Goal: Information Seeking & Learning: Learn about a topic

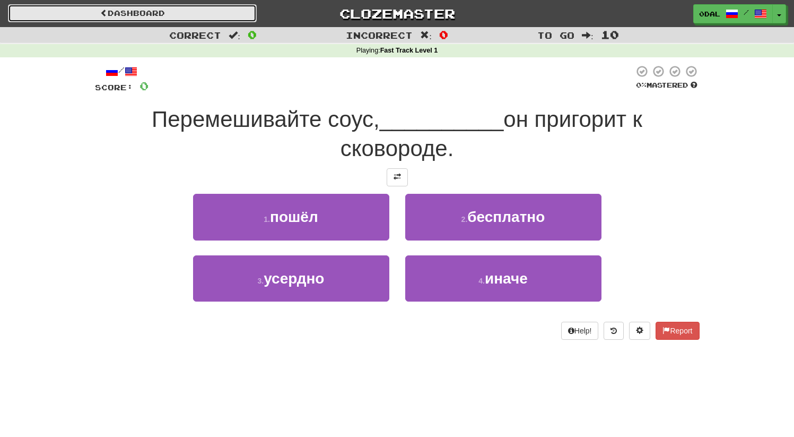
click at [103, 13] on span at bounding box center [103, 12] width 7 height 7
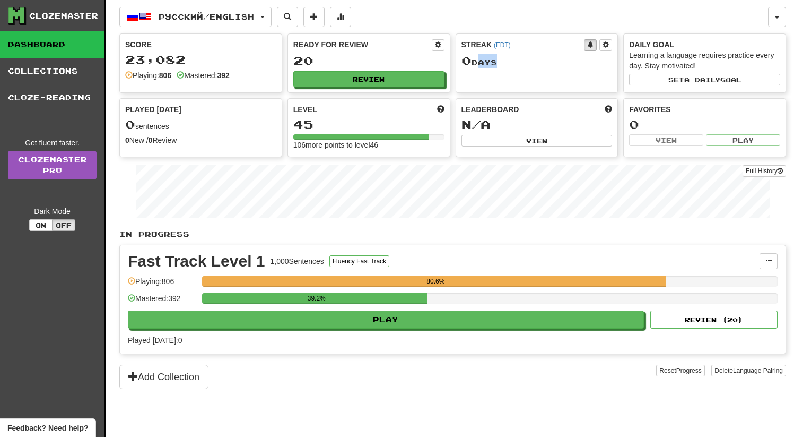
drag, startPoint x: 487, startPoint y: 57, endPoint x: 476, endPoint y: 55, distance: 10.8
click at [476, 55] on div "0 Day s" at bounding box center [537, 61] width 151 height 14
click at [536, 61] on div "0 Day s" at bounding box center [537, 61] width 151 height 14
drag, startPoint x: 525, startPoint y: 60, endPoint x: 565, endPoint y: 58, distance: 39.9
click at [422, 38] on div "Score 23,082 Playing: 806 Mastered: 392 Ready for Review 20 Review Streak ( EDT…" at bounding box center [452, 95] width 667 height 124
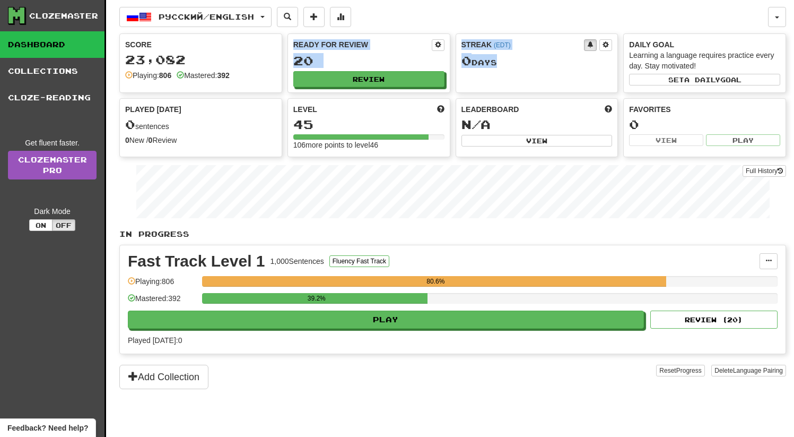
click at [569, 59] on div "0 Day s" at bounding box center [537, 61] width 151 height 14
drag, startPoint x: 545, startPoint y: 64, endPoint x: 441, endPoint y: 32, distance: 108.9
click at [444, 32] on div "Русский / English Русский / English Streak: 0 Review: 20 Points today: 0 Langua…" at bounding box center [452, 231] width 667 height 463
click at [545, 60] on div "0 Day s" at bounding box center [537, 61] width 151 height 14
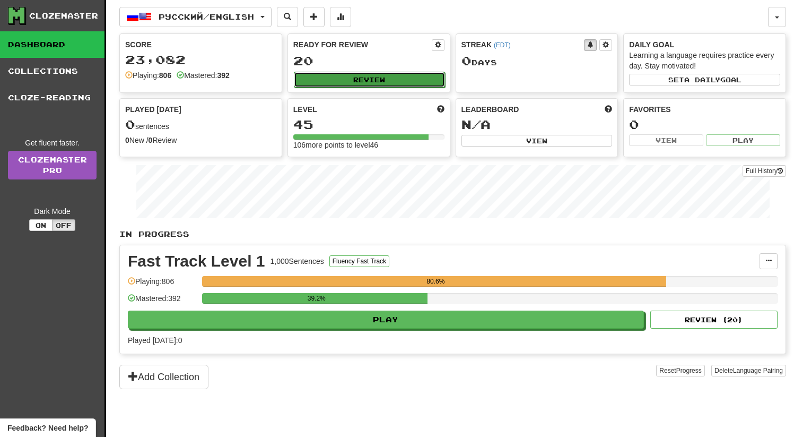
click at [342, 72] on button "Review" at bounding box center [369, 80] width 151 height 16
select select "**"
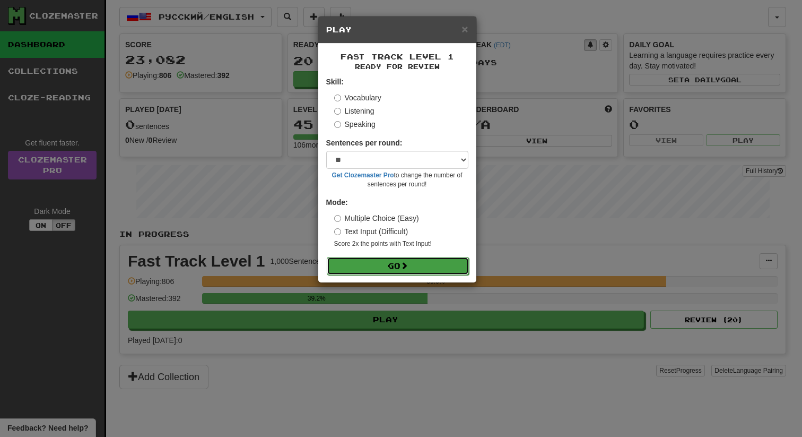
click at [370, 257] on button "Go" at bounding box center [398, 266] width 142 height 18
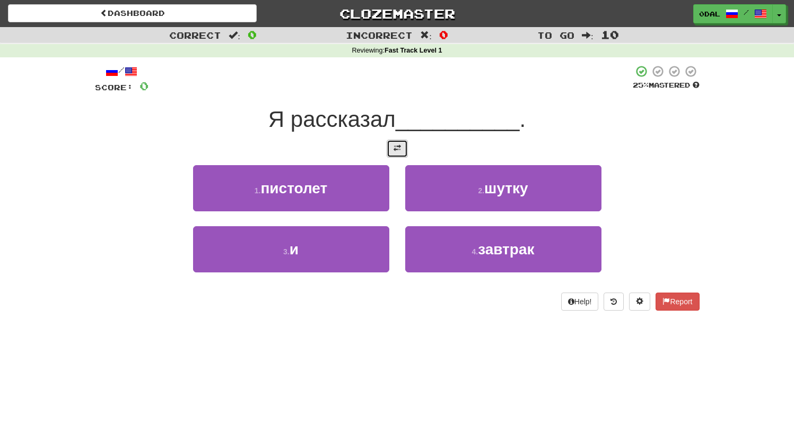
click at [396, 154] on button at bounding box center [397, 149] width 21 height 18
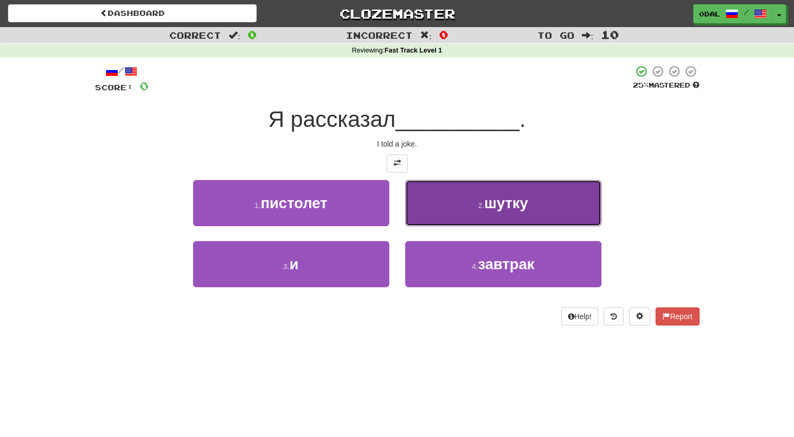
click at [490, 213] on button "2 . шутку" at bounding box center [503, 203] width 196 height 46
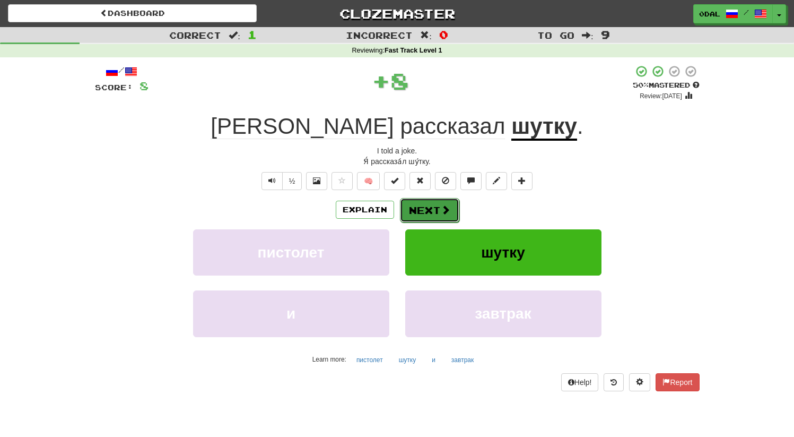
click at [427, 215] on button "Next" at bounding box center [429, 210] width 59 height 24
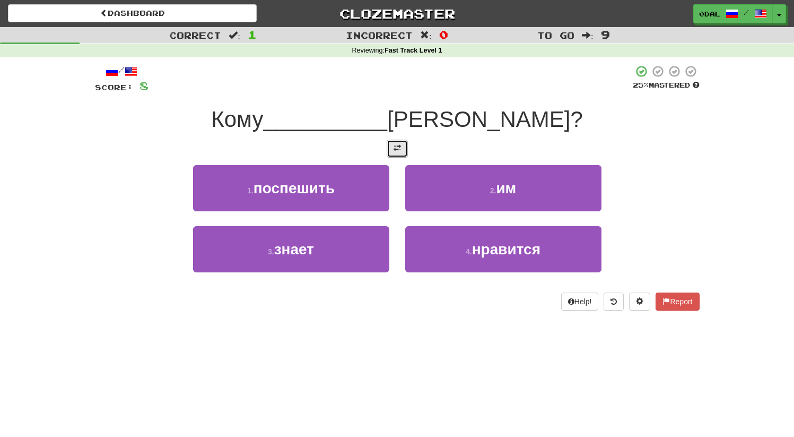
click at [401, 151] on span at bounding box center [397, 147] width 7 height 7
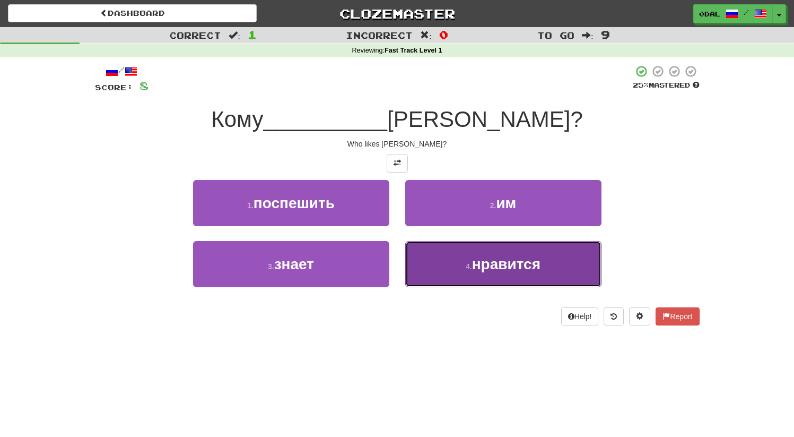
click at [490, 268] on span "нравится" at bounding box center [506, 264] width 68 height 16
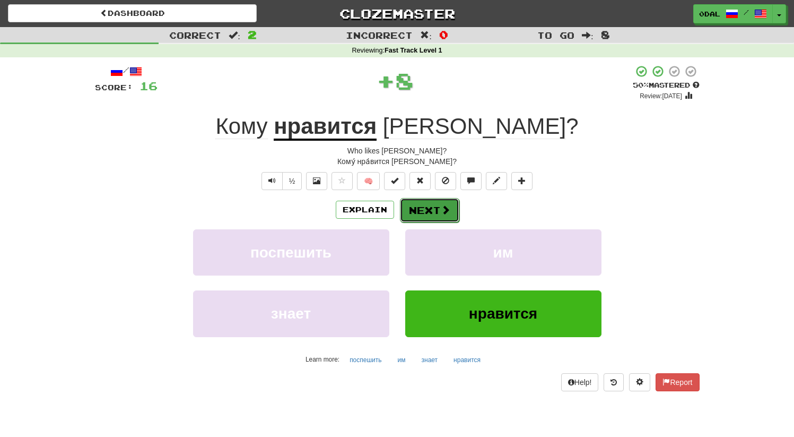
click at [432, 207] on button "Next" at bounding box center [429, 210] width 59 height 24
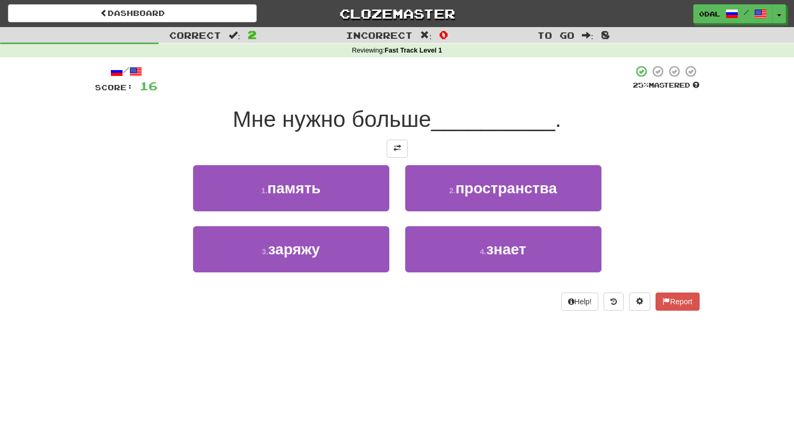
click at [409, 151] on div at bounding box center [397, 149] width 605 height 18
click at [400, 148] on span at bounding box center [397, 147] width 7 height 7
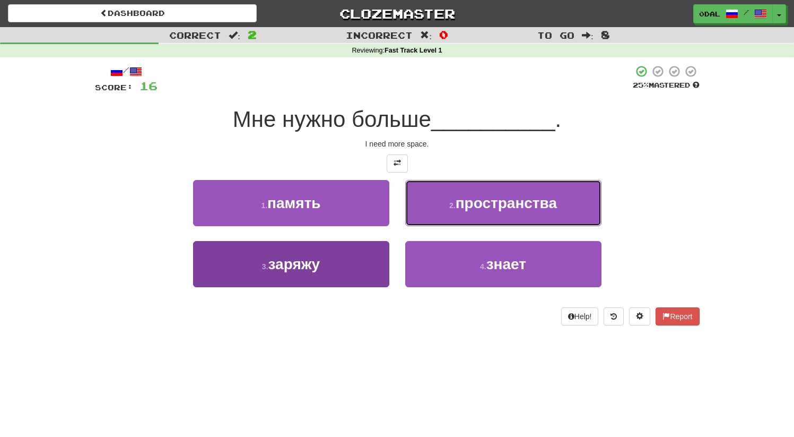
drag, startPoint x: 495, startPoint y: 207, endPoint x: 299, endPoint y: 281, distance: 209.2
click at [300, 282] on div "1 . память 2 . пространства 3 . заряжу 4 . знает" at bounding box center [397, 241] width 621 height 123
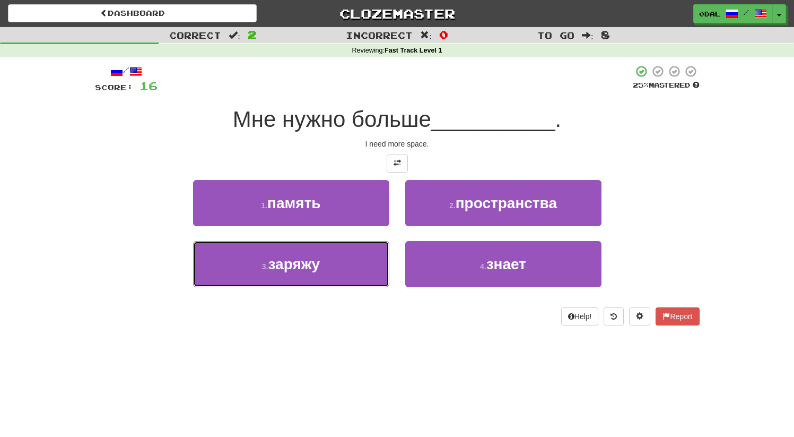
click at [323, 276] on button "3 . заряжу" at bounding box center [291, 264] width 196 height 46
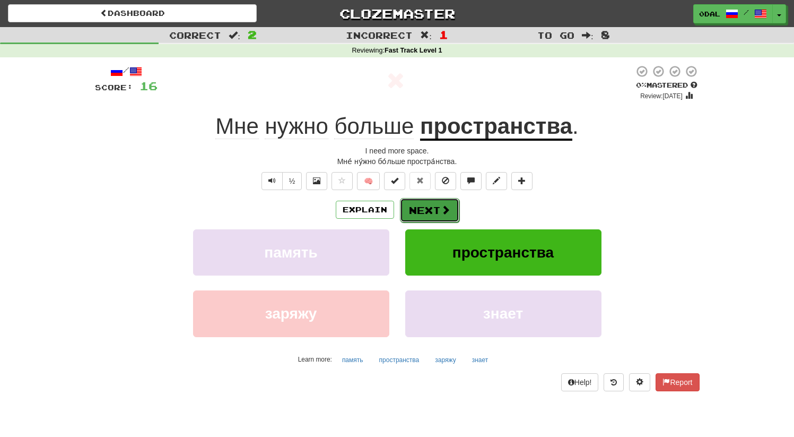
click at [438, 207] on button "Next" at bounding box center [429, 210] width 59 height 24
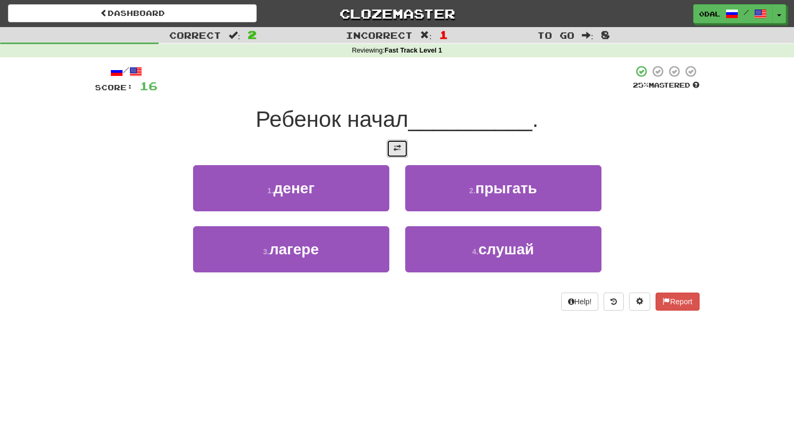
click at [402, 146] on button at bounding box center [397, 149] width 21 height 18
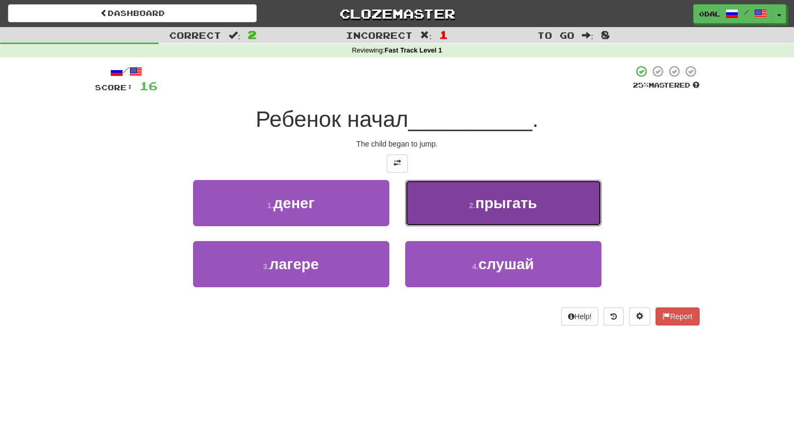
click at [482, 209] on span "прыгать" at bounding box center [506, 203] width 62 height 16
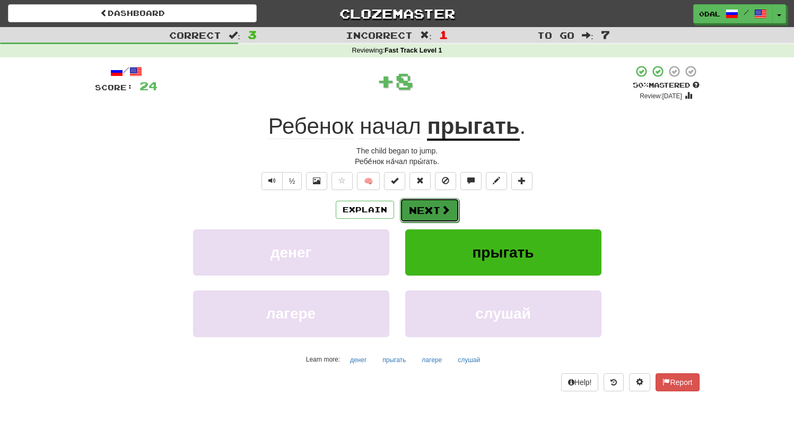
click at [424, 213] on button "Next" at bounding box center [429, 210] width 59 height 24
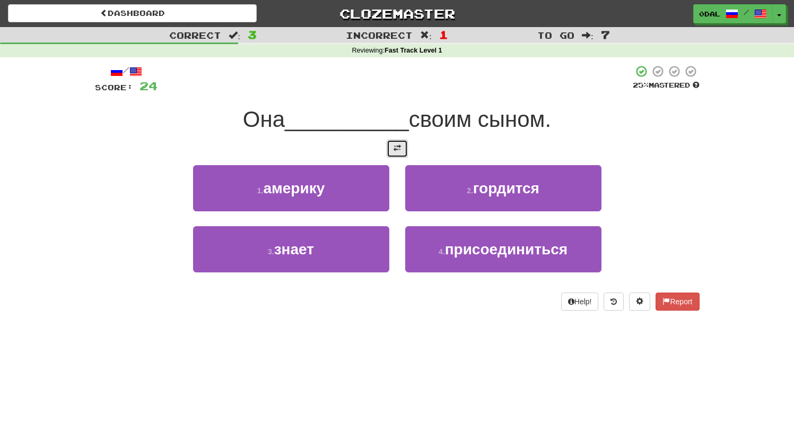
click at [392, 149] on button at bounding box center [397, 149] width 21 height 18
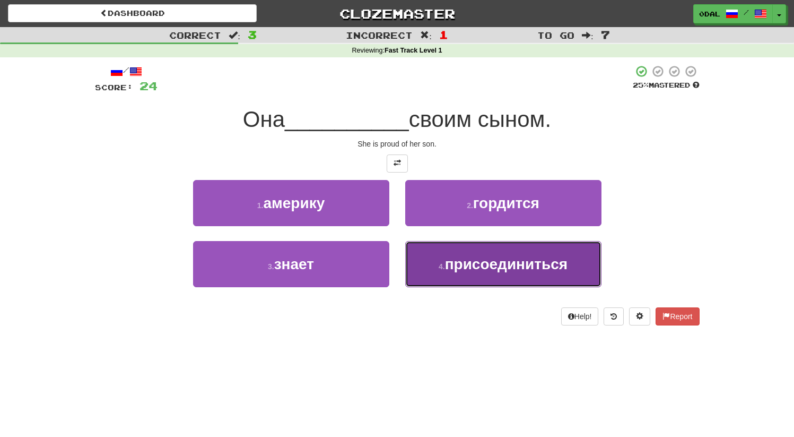
click at [567, 270] on span "присоединиться" at bounding box center [506, 264] width 123 height 16
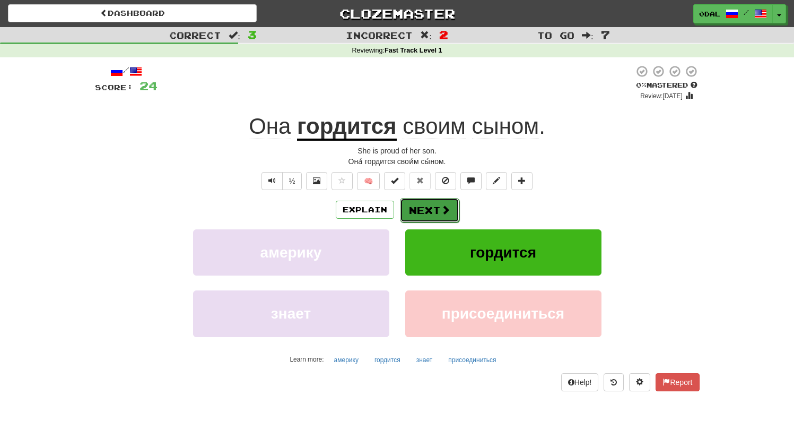
click at [426, 210] on button "Next" at bounding box center [429, 210] width 59 height 24
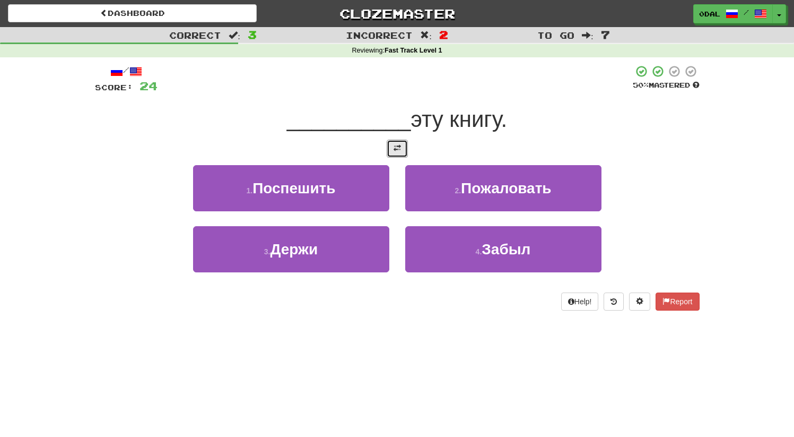
click at [401, 149] on button at bounding box center [397, 149] width 21 height 18
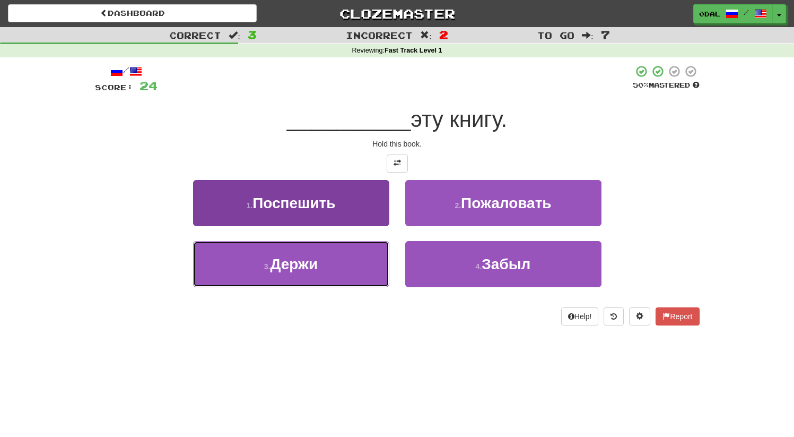
click at [331, 272] on button "3 . Держи" at bounding box center [291, 264] width 196 height 46
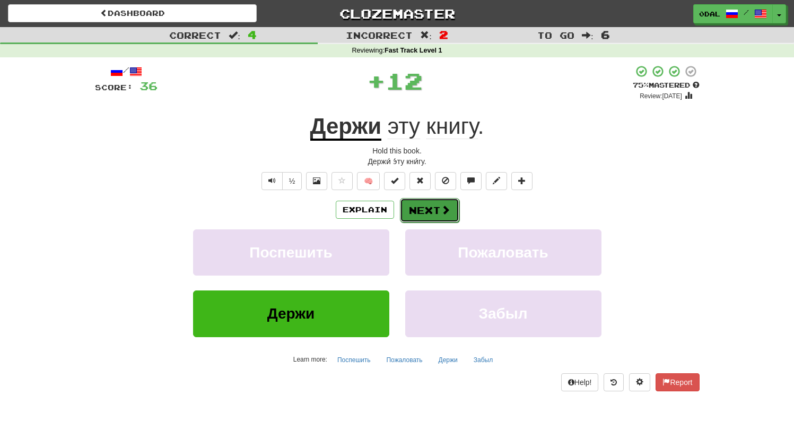
click at [435, 206] on button "Next" at bounding box center [429, 210] width 59 height 24
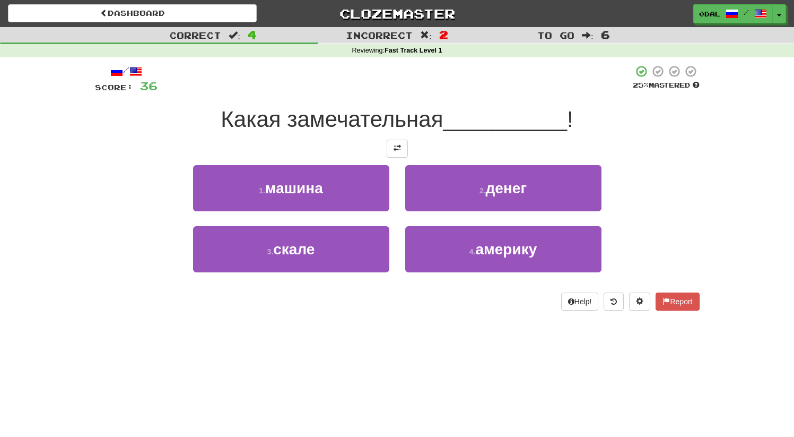
click at [375, 148] on div at bounding box center [397, 149] width 605 height 18
click at [389, 143] on button at bounding box center [397, 149] width 21 height 18
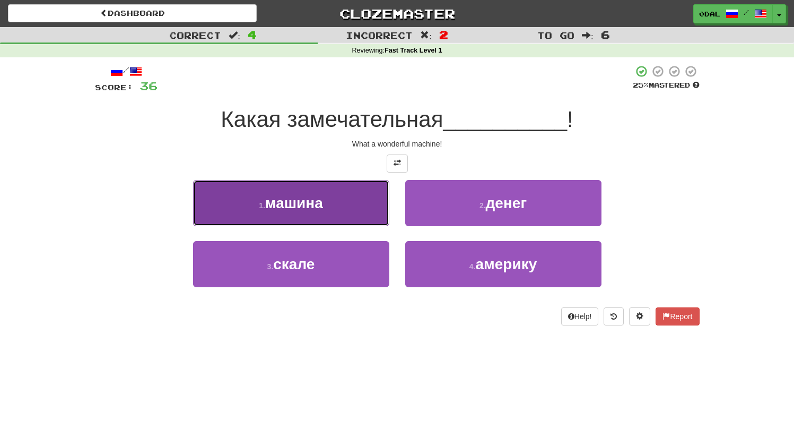
click at [318, 206] on span "машина" at bounding box center [294, 203] width 58 height 16
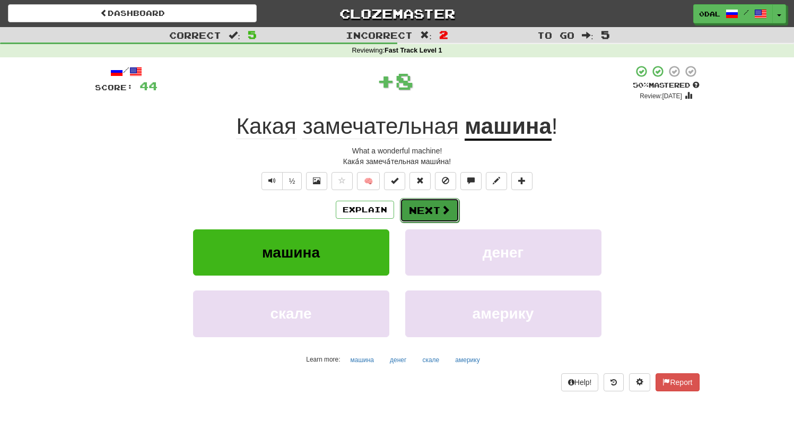
click at [408, 210] on button "Next" at bounding box center [429, 210] width 59 height 24
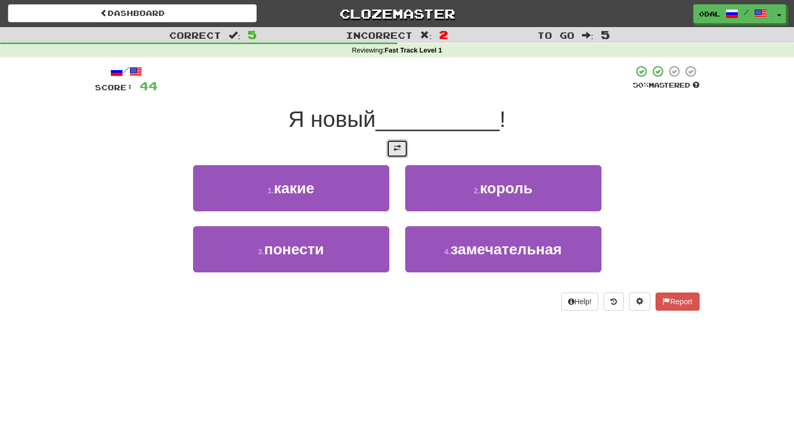
click at [391, 150] on button at bounding box center [397, 149] width 21 height 18
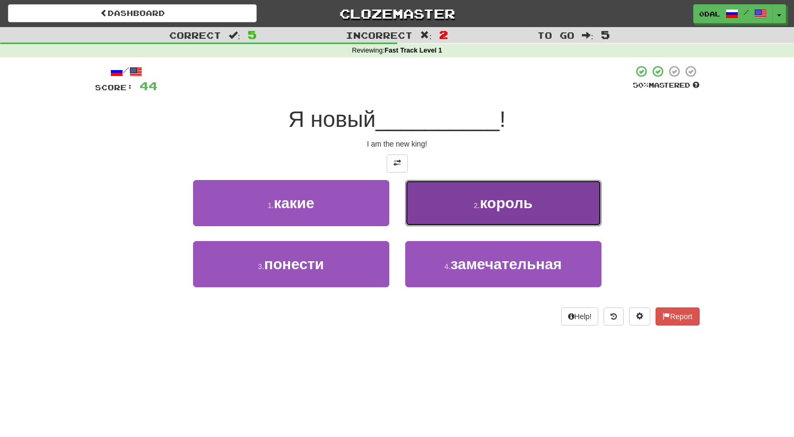
click at [483, 217] on button "2 . король" at bounding box center [503, 203] width 196 height 46
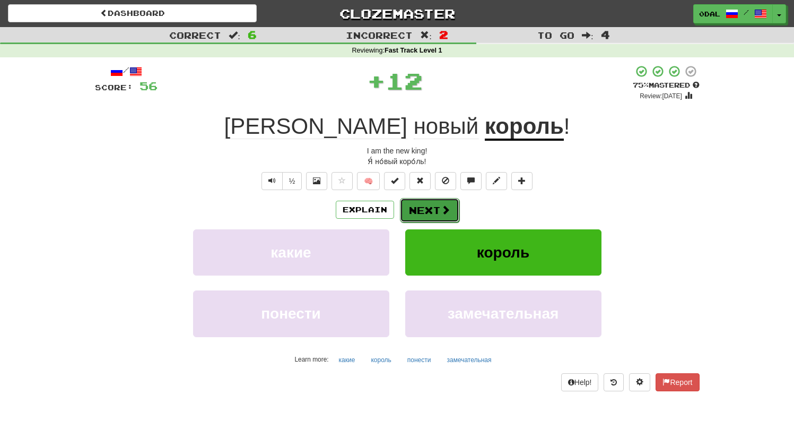
click at [428, 210] on button "Next" at bounding box center [429, 210] width 59 height 24
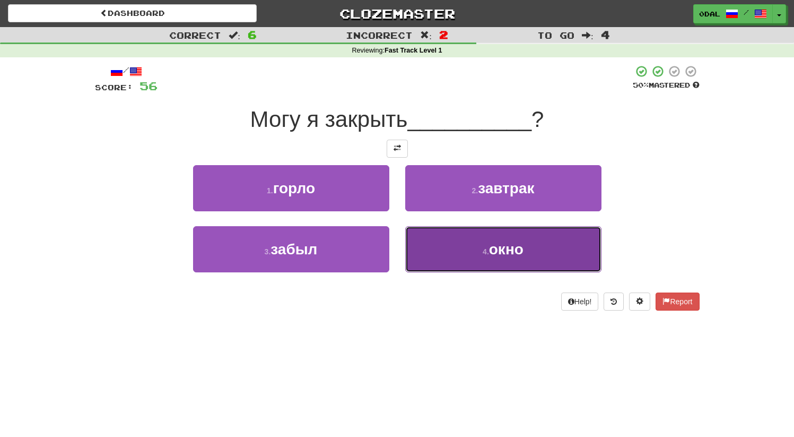
click at [497, 258] on button "4 . окно" at bounding box center [503, 249] width 196 height 46
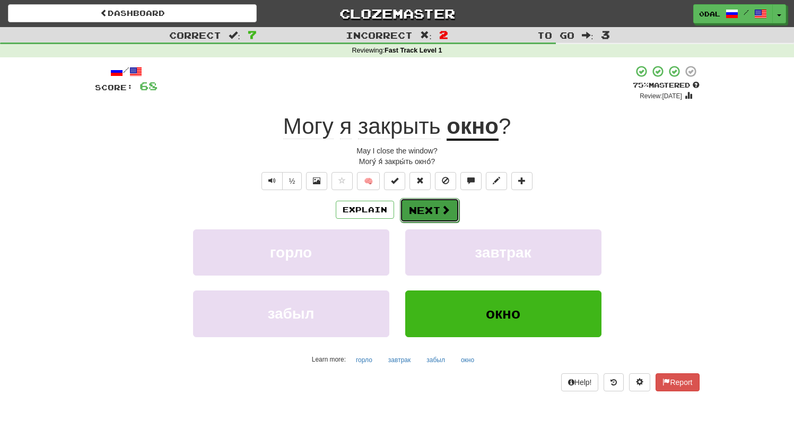
click at [418, 204] on button "Next" at bounding box center [429, 210] width 59 height 24
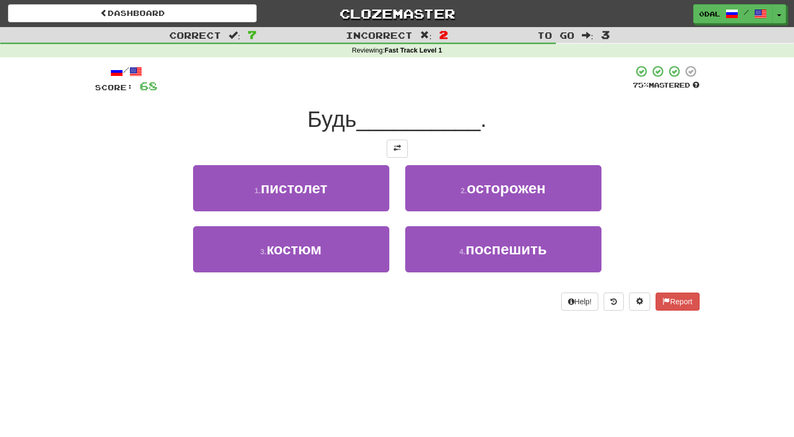
click at [382, 149] on div at bounding box center [397, 149] width 605 height 18
click at [394, 146] on span at bounding box center [397, 147] width 7 height 7
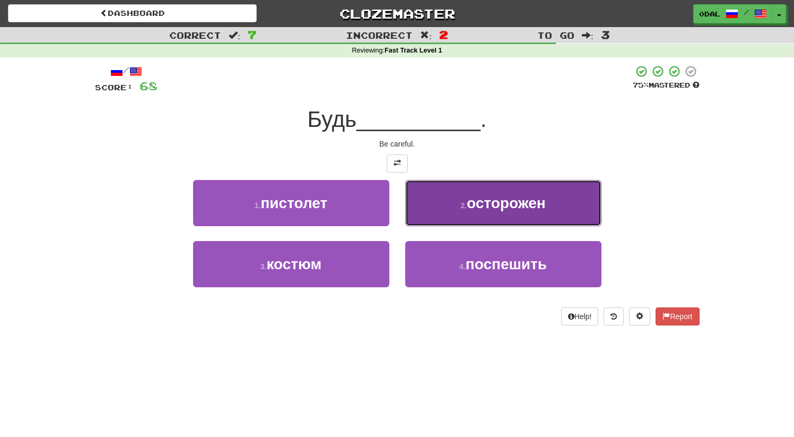
click at [482, 207] on span "осторожен" at bounding box center [506, 203] width 79 height 16
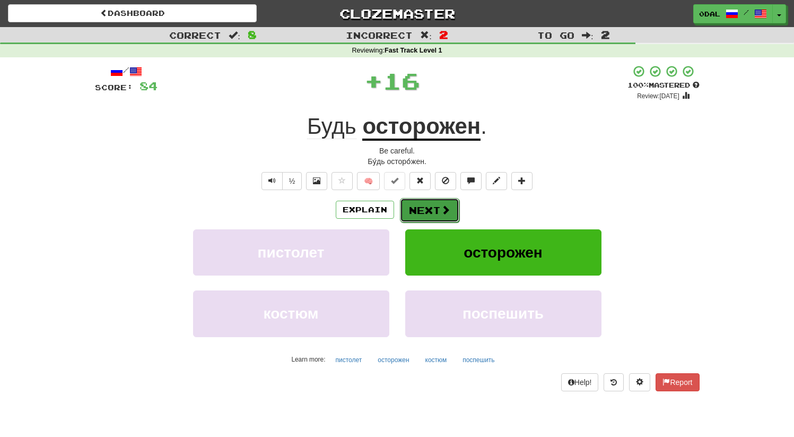
click at [424, 206] on button "Next" at bounding box center [429, 210] width 59 height 24
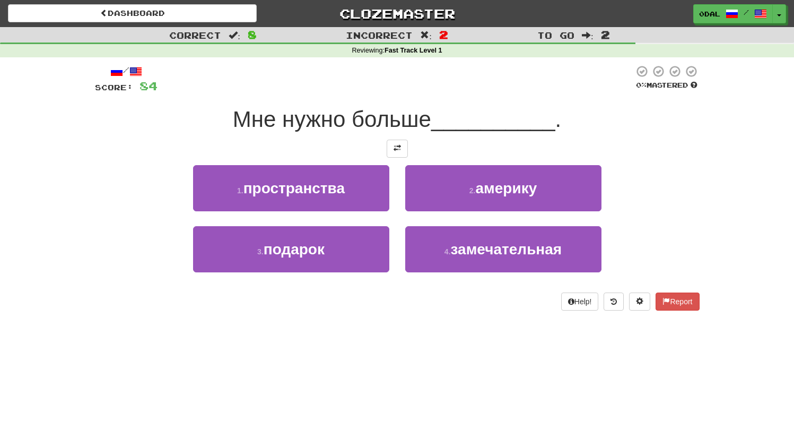
click at [408, 149] on div at bounding box center [397, 149] width 605 height 18
click at [400, 142] on button at bounding box center [397, 149] width 21 height 18
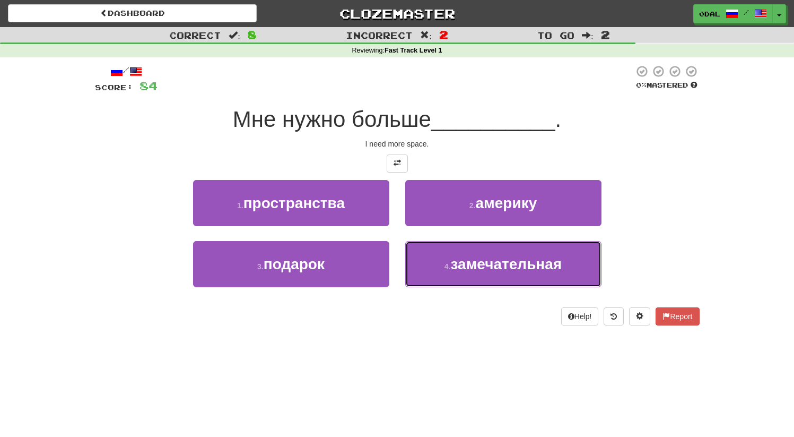
drag, startPoint x: 462, startPoint y: 266, endPoint x: 332, endPoint y: 226, distance: 136.5
click at [443, 308] on div "/ Score: 84 0 % Mastered Мне нужно больше __________ . I need more space. 1 . п…" at bounding box center [397, 195] width 605 height 261
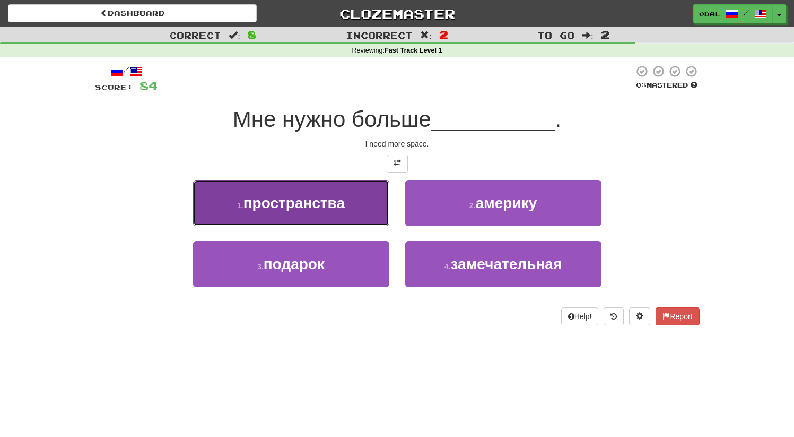
click at [330, 200] on span "пространства" at bounding box center [294, 203] width 101 height 16
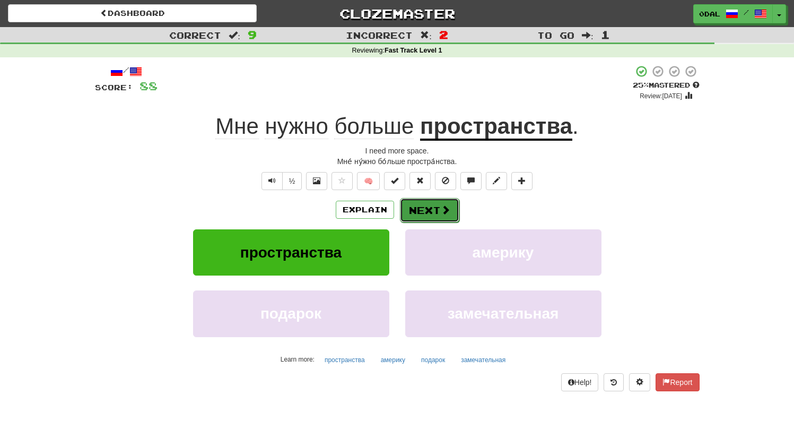
click at [436, 208] on button "Next" at bounding box center [429, 210] width 59 height 24
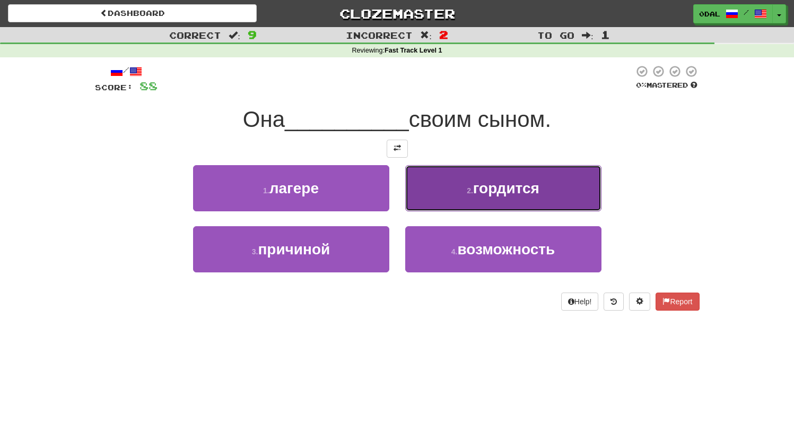
click at [482, 191] on span "гордится" at bounding box center [506, 188] width 66 height 16
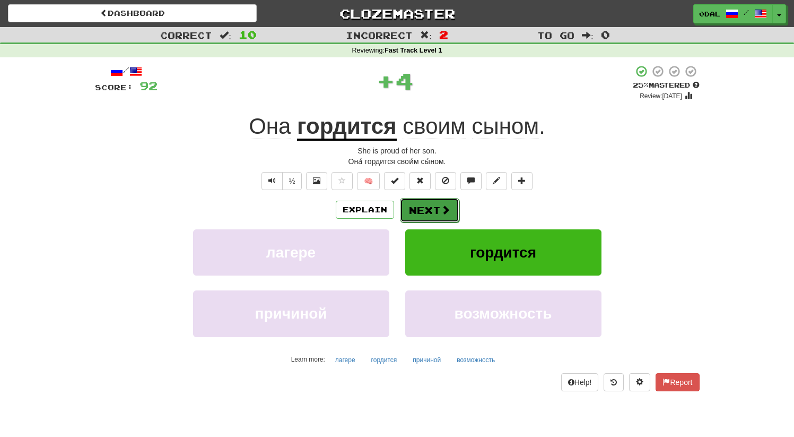
click at [429, 211] on button "Next" at bounding box center [429, 210] width 59 height 24
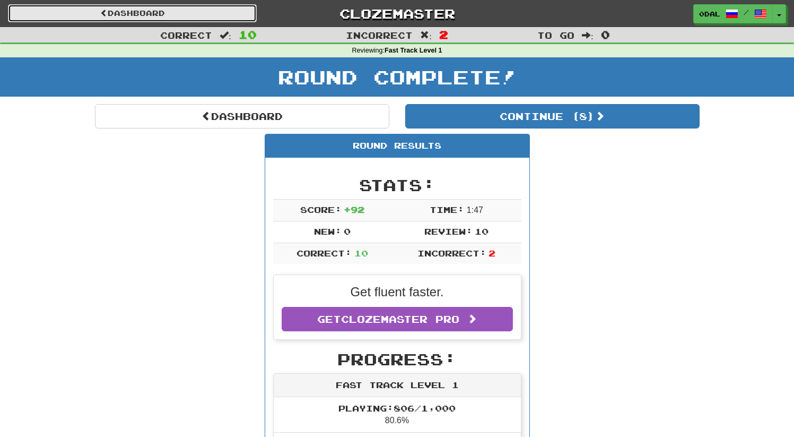
click at [170, 5] on link "Dashboard" at bounding box center [132, 13] width 249 height 18
